Goal: Transaction & Acquisition: Register for event/course

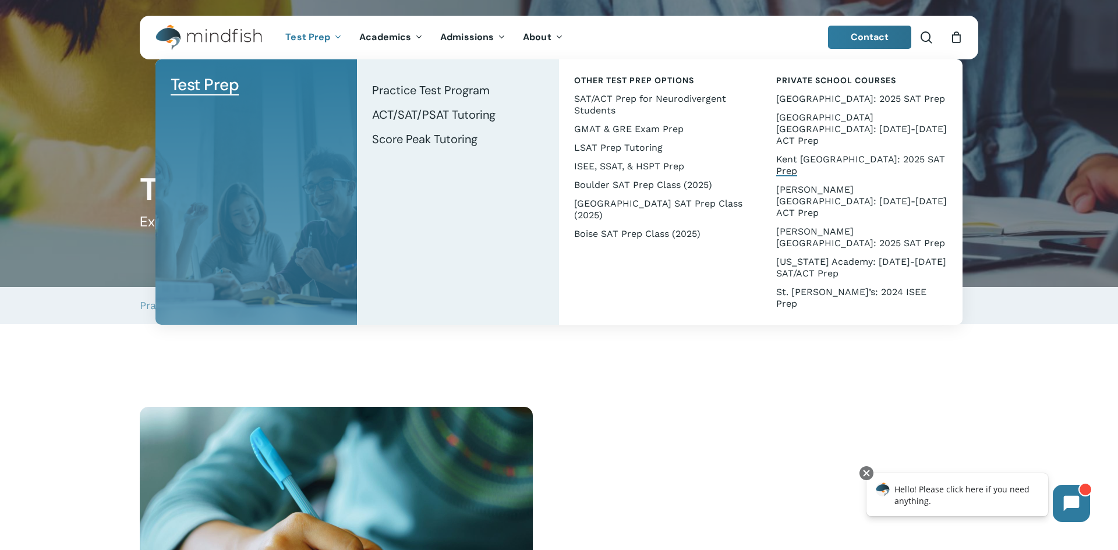
click at [816, 154] on span "Kent [GEOGRAPHIC_DATA]: 2025 SAT Prep" at bounding box center [860, 165] width 169 height 23
